Goal: Submit feedback/report problem

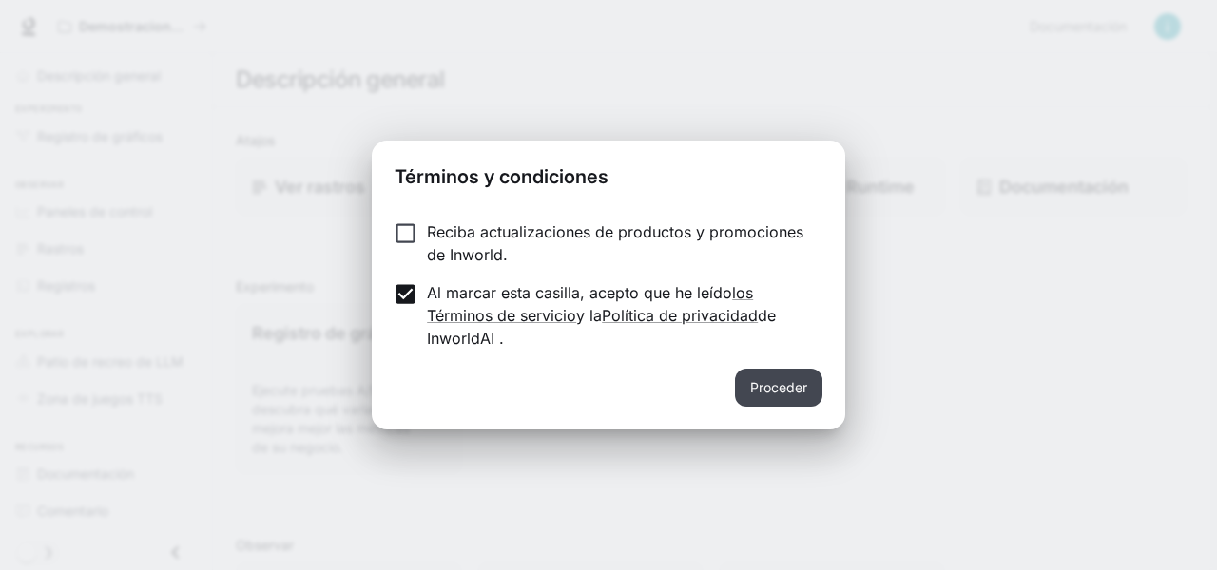
click at [763, 388] on font "Proceder" at bounding box center [778, 387] width 57 height 16
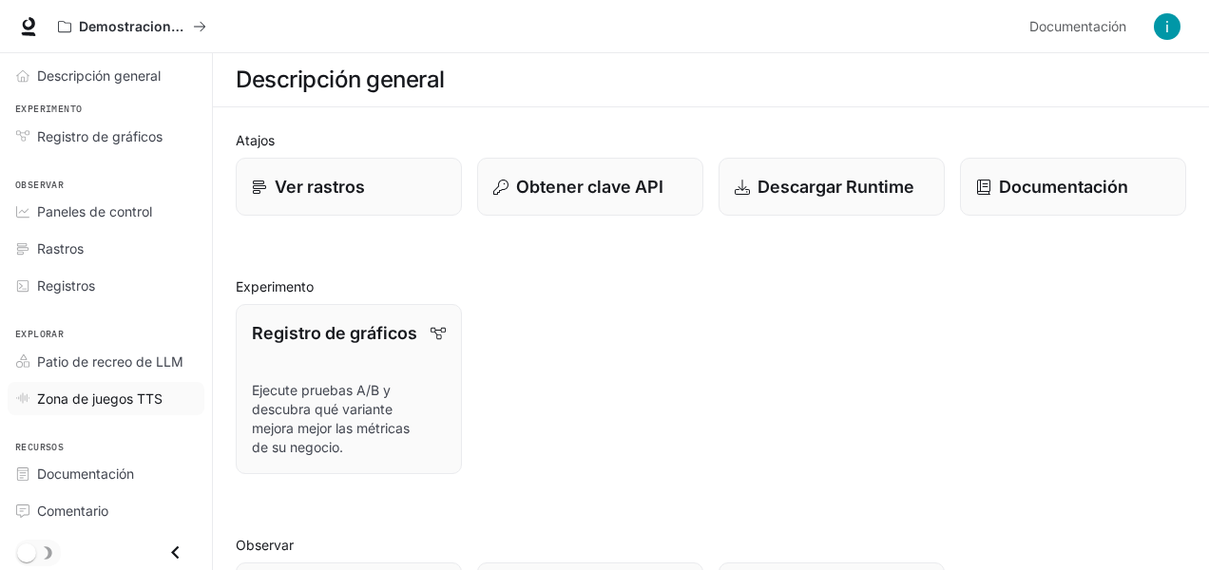
click at [142, 383] on link "Zona de juegos TTS" at bounding box center [106, 398] width 197 height 33
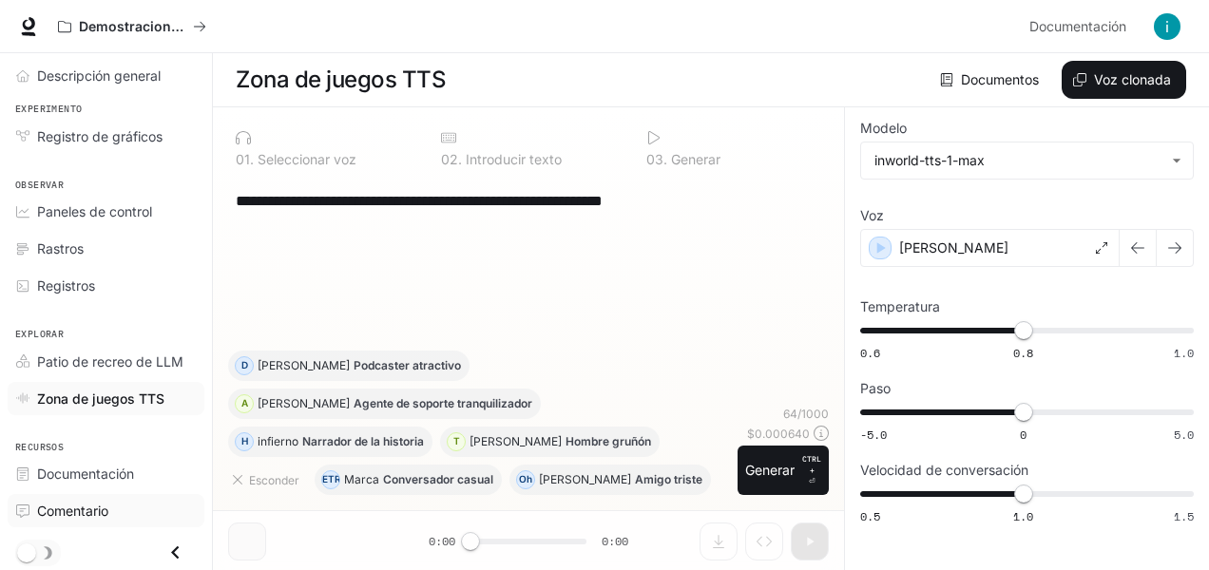
click at [84, 513] on font "Comentario" at bounding box center [72, 511] width 71 height 16
